Goal: Task Accomplishment & Management: Manage account settings

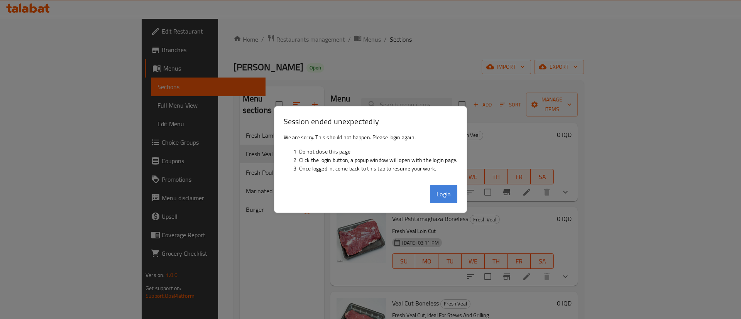
click at [437, 198] on button "Login" at bounding box center [444, 194] width 28 height 19
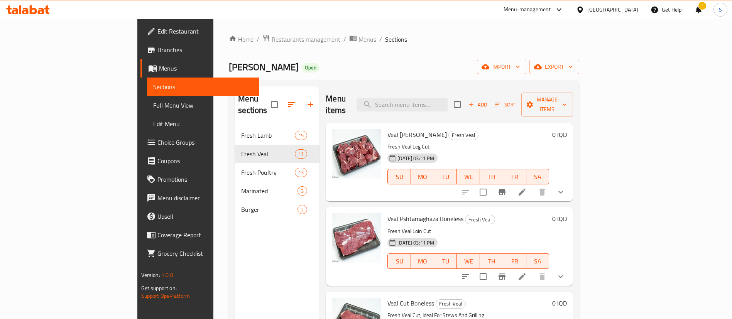
click at [439, 194] on div "Menu items Add Sort Manage items Veal Mayncha Boneless Fresh Veal Fresh Veal Le…" at bounding box center [447, 245] width 254 height 319
click at [272, 39] on span "Restaurants management" at bounding box center [306, 39] width 69 height 9
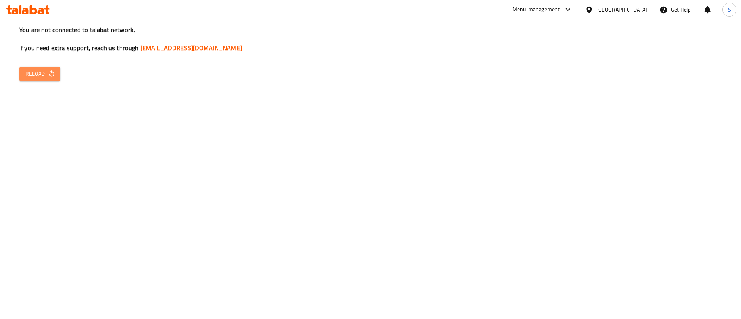
click at [46, 76] on span "Reload" at bounding box center [39, 74] width 29 height 10
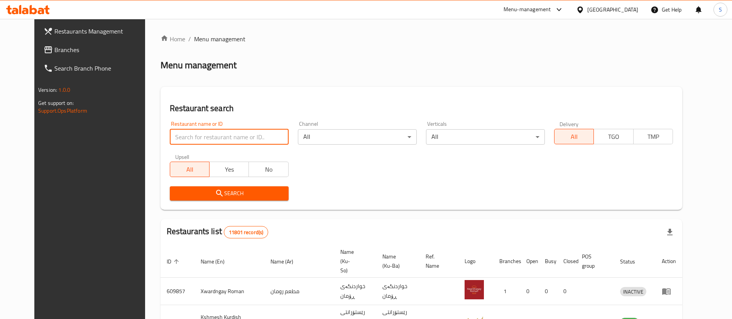
click at [251, 135] on input "search" at bounding box center [229, 136] width 119 height 15
type input "yasin qa"
click button "Search" at bounding box center [229, 193] width 119 height 14
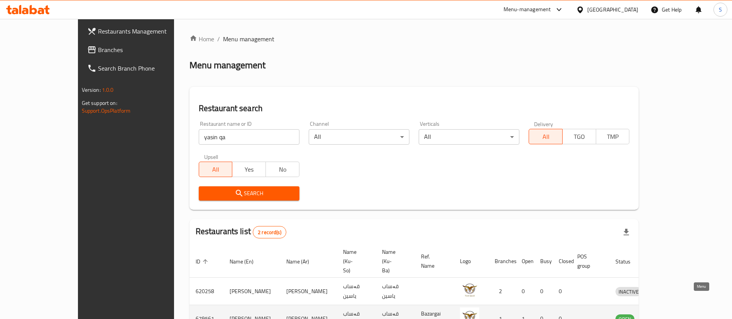
click at [666, 316] on icon "enhanced table" at bounding box center [662, 319] width 8 height 7
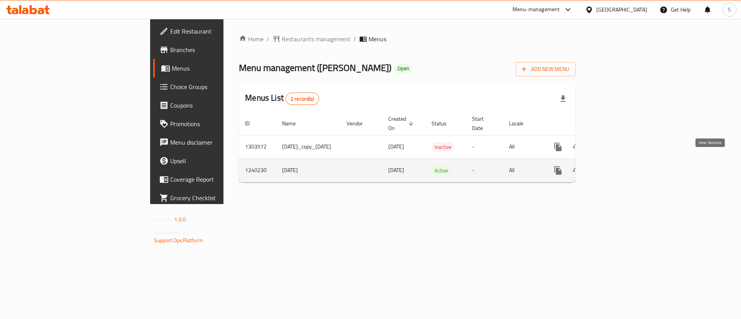
click at [623, 162] on link "enhanced table" at bounding box center [613, 170] width 19 height 19
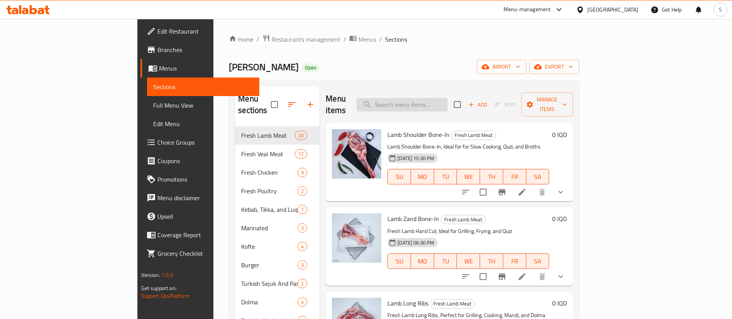
click at [448, 98] on input "search" at bounding box center [402, 105] width 91 height 14
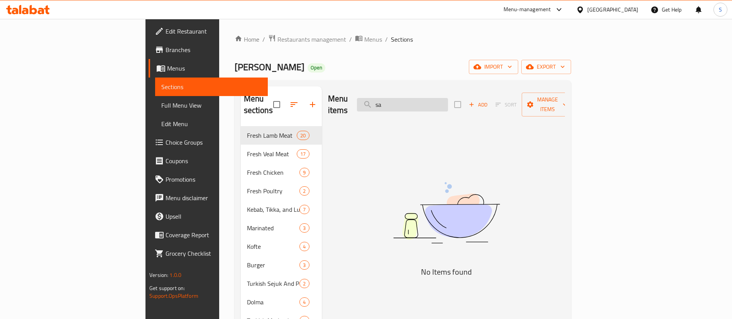
type input "s"
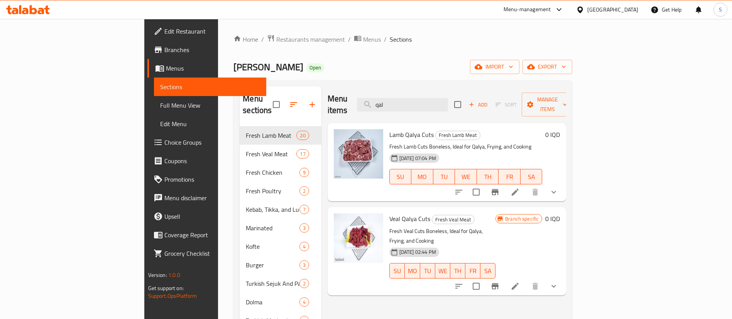
type input "qal"
click at [526, 185] on li at bounding box center [515, 192] width 22 height 14
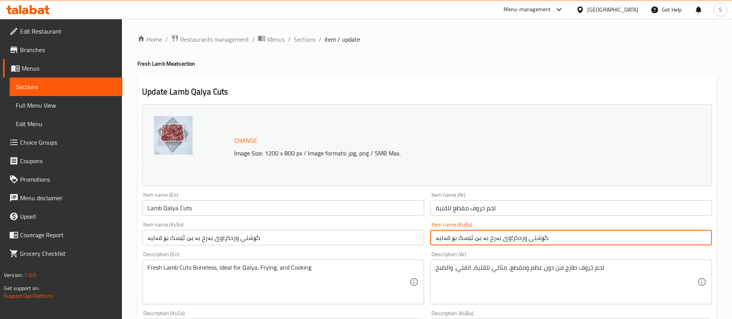
click at [504, 243] on input "گۆشتی وردکراوی بەرخ بە بێ ئێسک بۆ قەلیە" at bounding box center [571, 237] width 282 height 15
click at [310, 42] on span "Sections" at bounding box center [305, 39] width 22 height 9
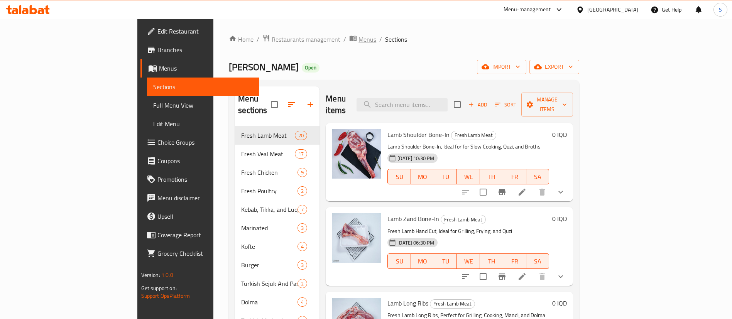
click at [358, 39] on span "Menus" at bounding box center [367, 39] width 18 height 9
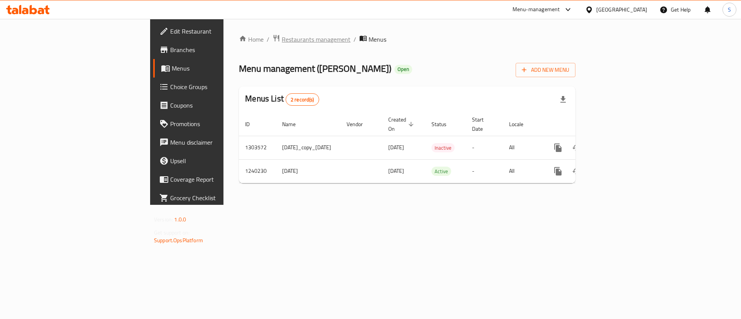
click at [282, 38] on span "Restaurants management" at bounding box center [316, 39] width 69 height 9
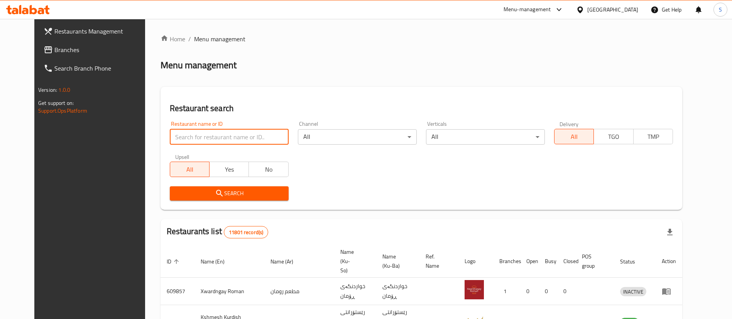
click at [205, 134] on input "search" at bounding box center [229, 136] width 119 height 15
type input "haji rahim"
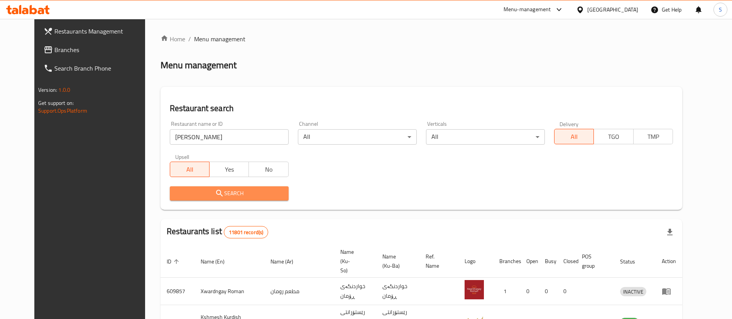
click at [233, 197] on span "Search" at bounding box center [229, 194] width 107 height 10
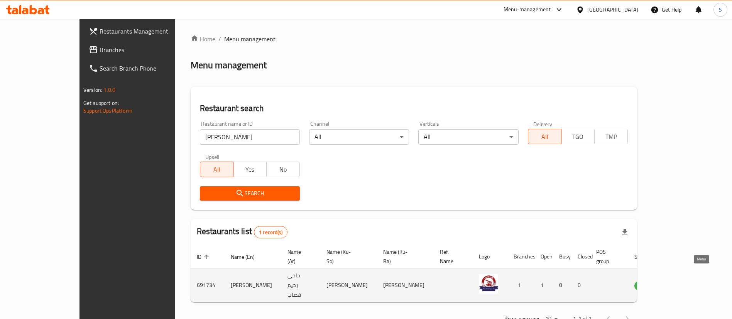
click at [684, 282] on icon "enhanced table" at bounding box center [679, 285] width 8 height 7
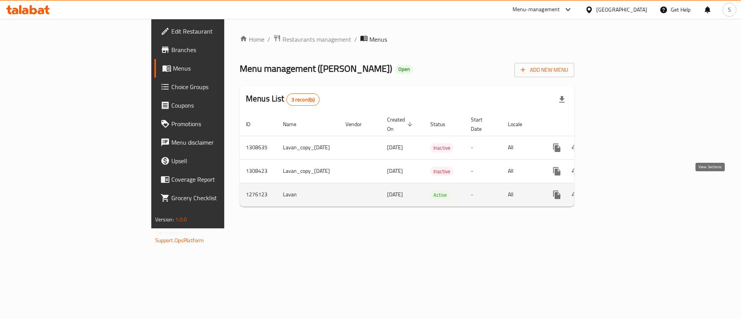
click at [622, 189] on link "enhanced table" at bounding box center [612, 195] width 19 height 19
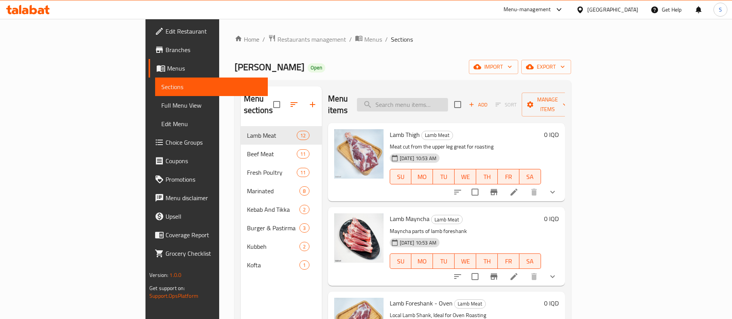
click at [445, 98] on input "search" at bounding box center [402, 105] width 91 height 14
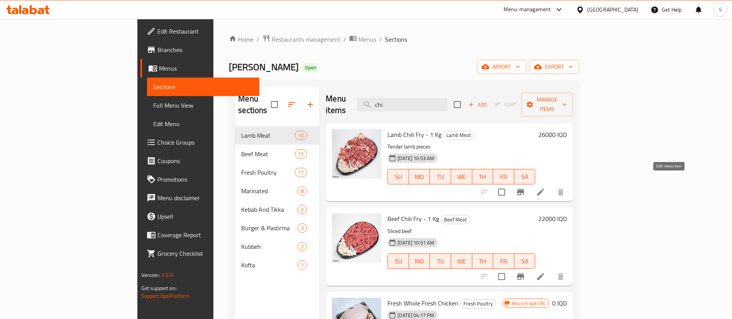
type input "chi"
click at [545, 188] on icon at bounding box center [540, 192] width 9 height 9
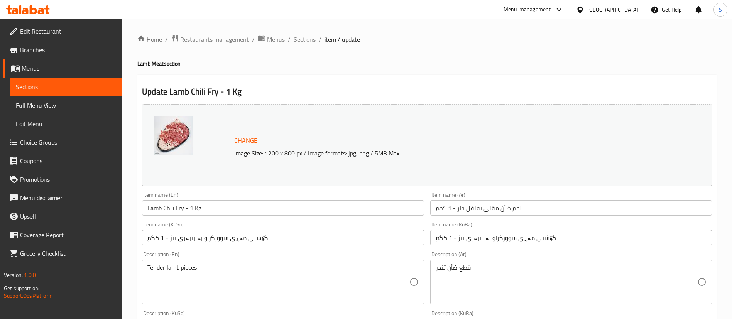
click at [310, 42] on span "Sections" at bounding box center [305, 39] width 22 height 9
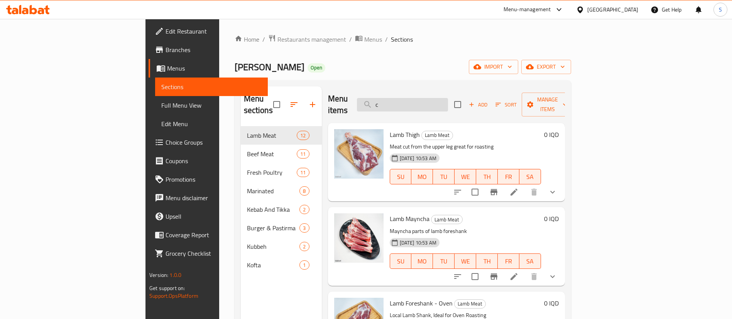
click at [428, 99] on input "c" at bounding box center [402, 105] width 91 height 14
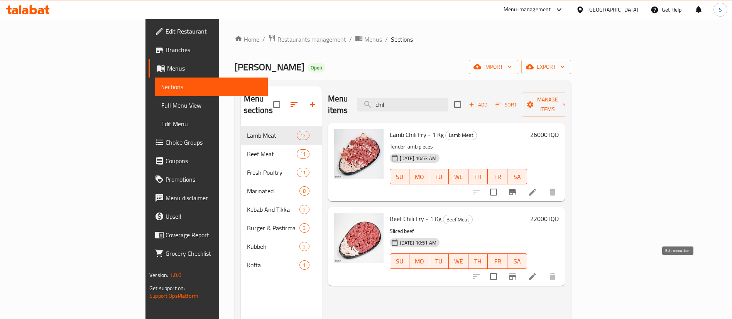
type input "chil"
click at [537, 272] on icon at bounding box center [532, 276] width 9 height 9
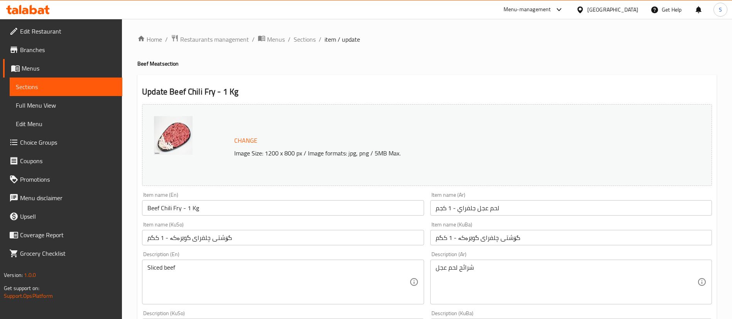
click at [484, 242] on input "گۆشتی چلفرای گوێرەکە - 1 کگم" at bounding box center [571, 237] width 282 height 15
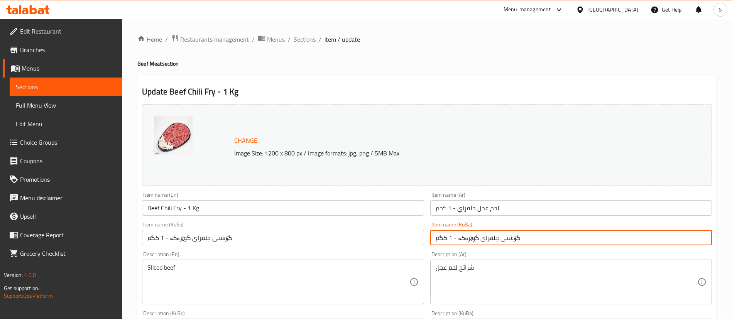
click at [484, 242] on input "گۆشتی چلفرای گوێرەکە - 1 کگم" at bounding box center [571, 237] width 282 height 15
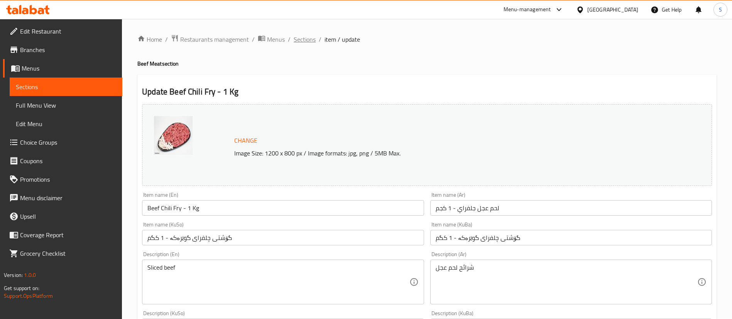
click at [306, 41] on span "Sections" at bounding box center [305, 39] width 22 height 9
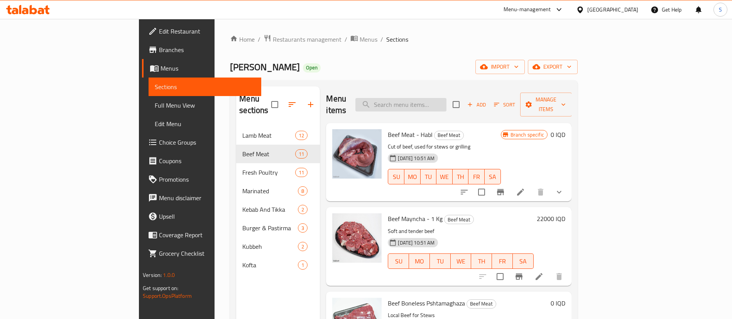
click at [442, 100] on input "search" at bounding box center [400, 105] width 91 height 14
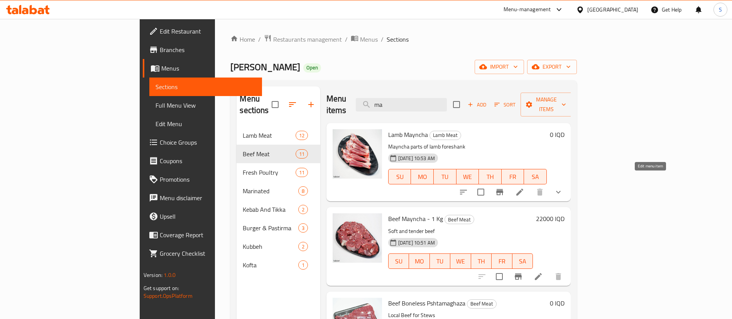
type input "ma"
click at [524, 188] on icon at bounding box center [519, 192] width 9 height 9
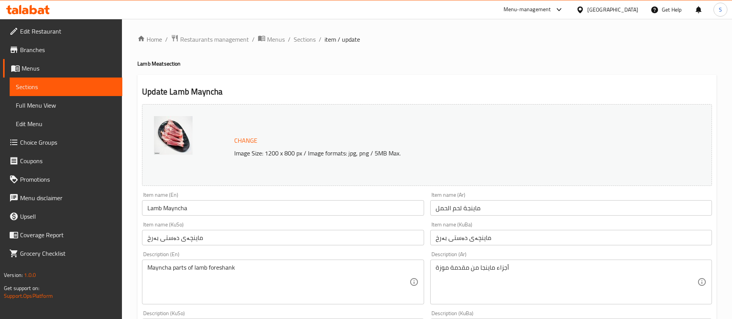
click at [473, 240] on input "ماینچەی دەستی بەرخ" at bounding box center [571, 237] width 282 height 15
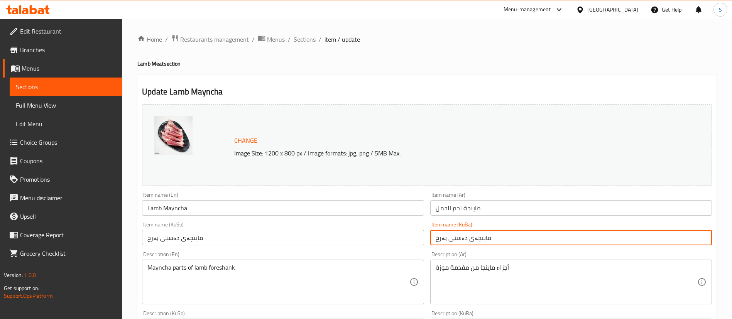
click at [473, 240] on input "ماینچەی دەستی بەرخ" at bounding box center [571, 237] width 282 height 15
click at [299, 39] on span "Sections" at bounding box center [305, 39] width 22 height 9
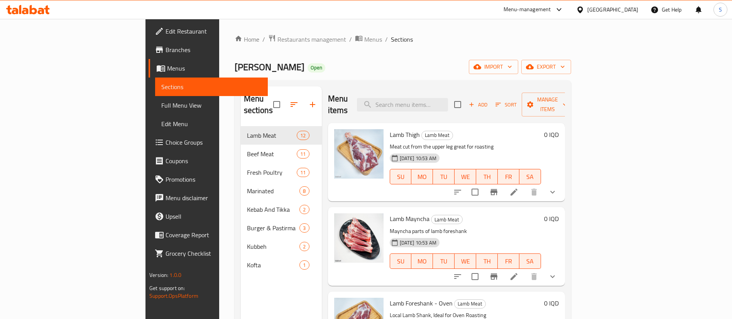
click at [470, 91] on div "Menu items Add Sort Manage items" at bounding box center [446, 104] width 237 height 37
click at [448, 102] on input "search" at bounding box center [402, 105] width 91 height 14
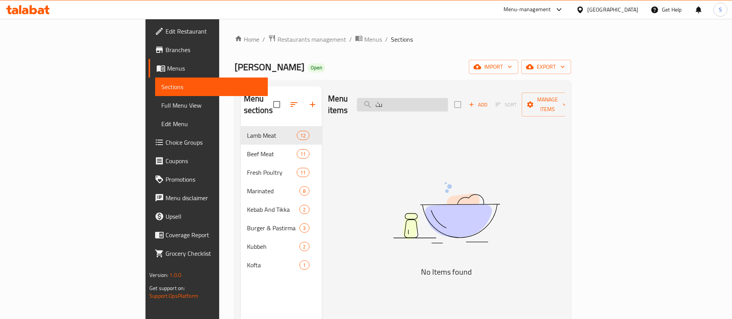
type input "ى"
type input "ر"
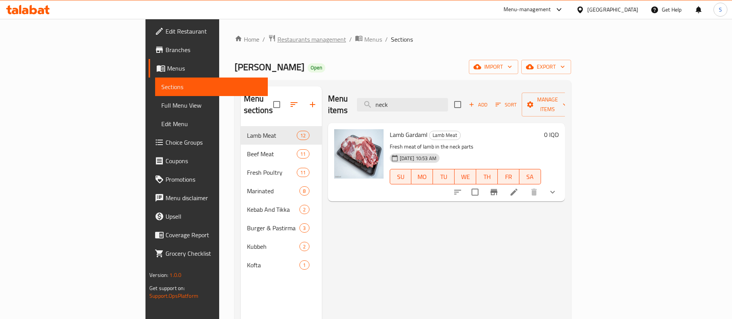
type input "neck"
click at [277, 39] on span "Restaurants management" at bounding box center [311, 39] width 69 height 9
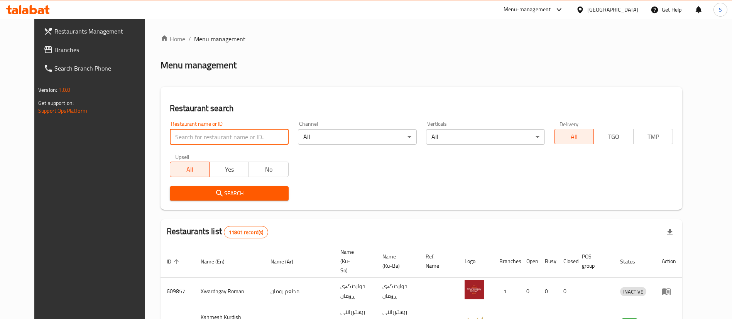
click at [252, 134] on input "search" at bounding box center [229, 136] width 119 height 15
type input "qubadi"
click button "Search" at bounding box center [229, 193] width 119 height 14
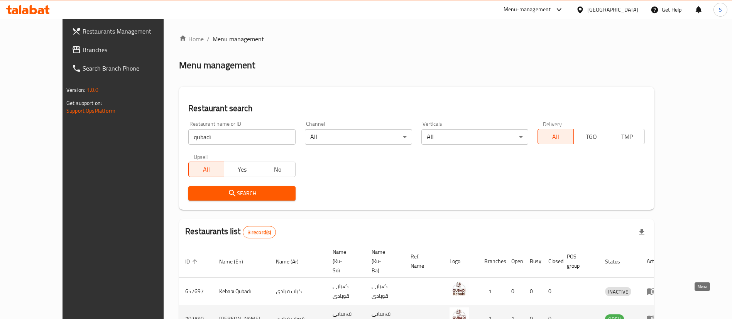
click at [654, 318] on icon "enhanced table" at bounding box center [653, 319] width 3 height 3
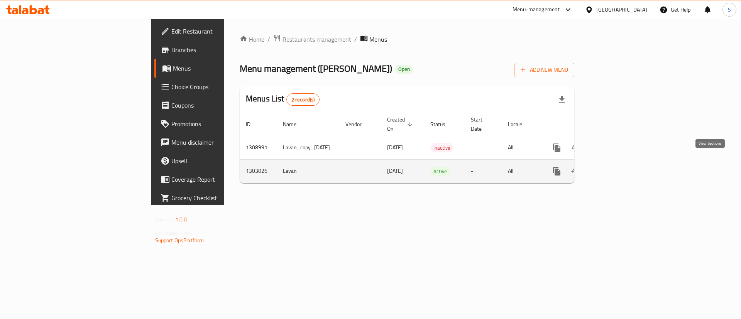
click at [622, 168] on link "enhanced table" at bounding box center [612, 171] width 19 height 19
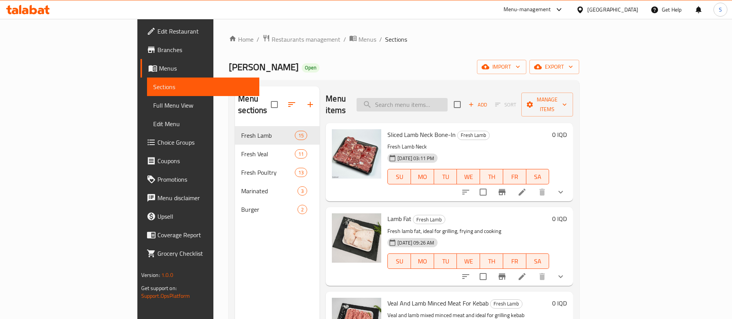
click at [448, 98] on input "search" at bounding box center [402, 105] width 91 height 14
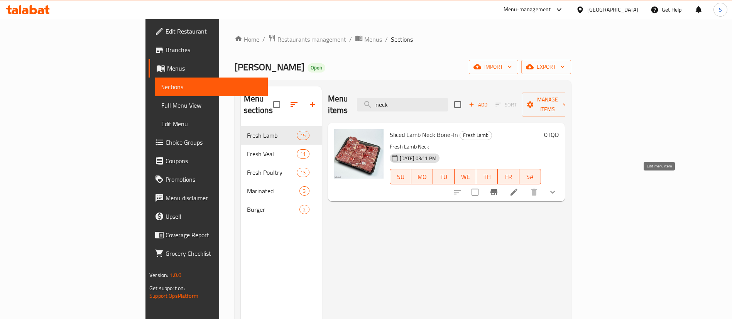
type input "neck"
click at [519, 188] on icon at bounding box center [513, 192] width 9 height 9
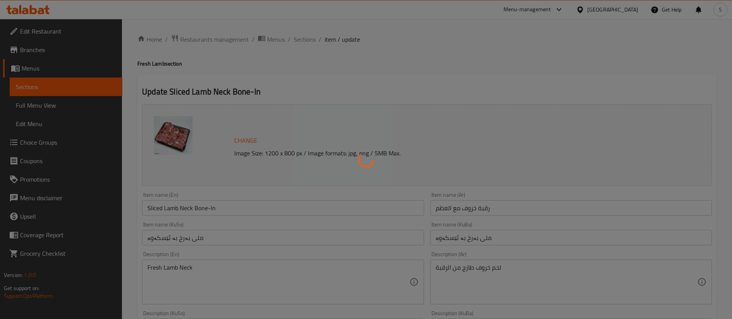
type input "إختيارك من:"
type input "هەڵبژاردنت لە:"
type input "1"
